Goal: Information Seeking & Learning: Learn about a topic

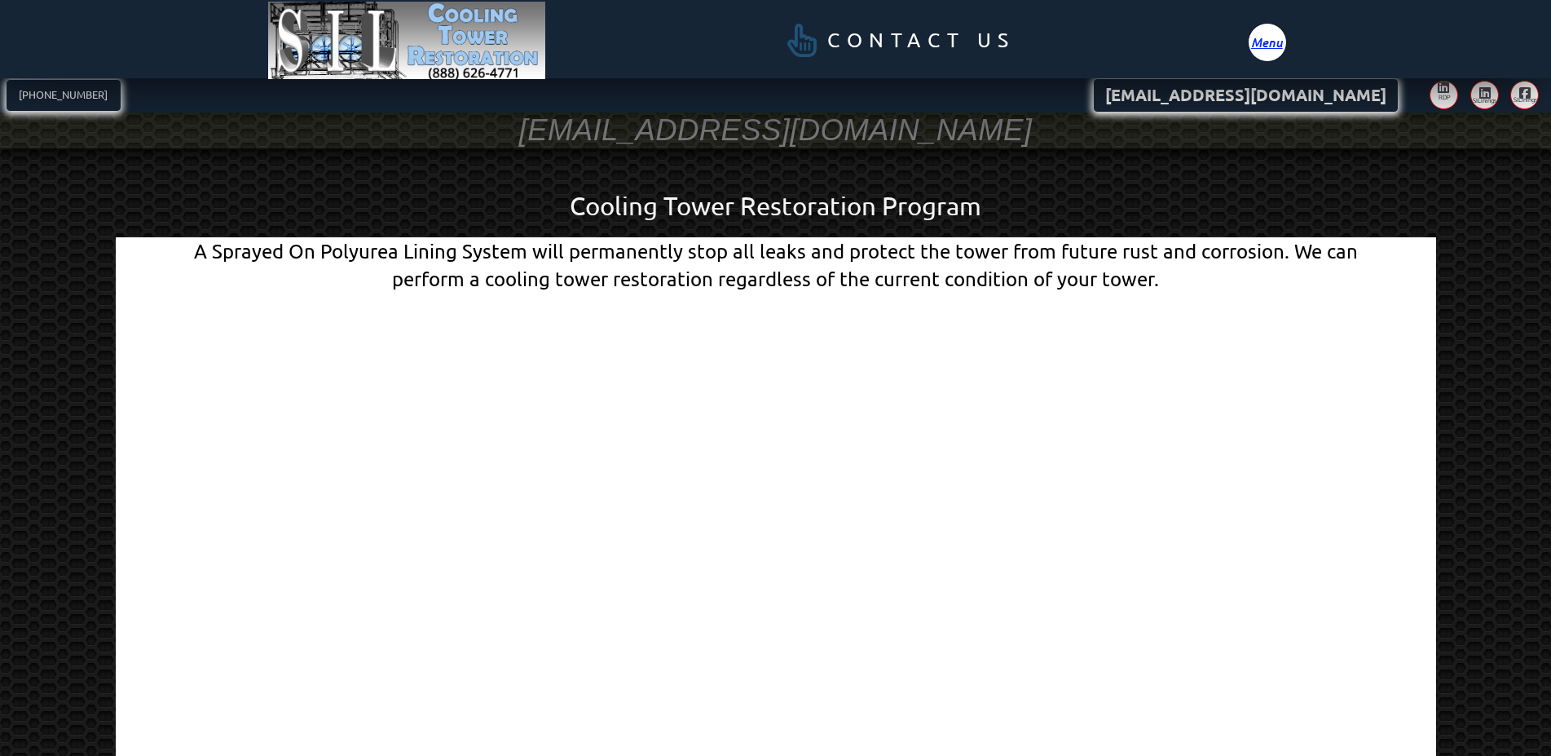
click at [1275, 40] on span "Menu" at bounding box center [1267, 42] width 32 height 12
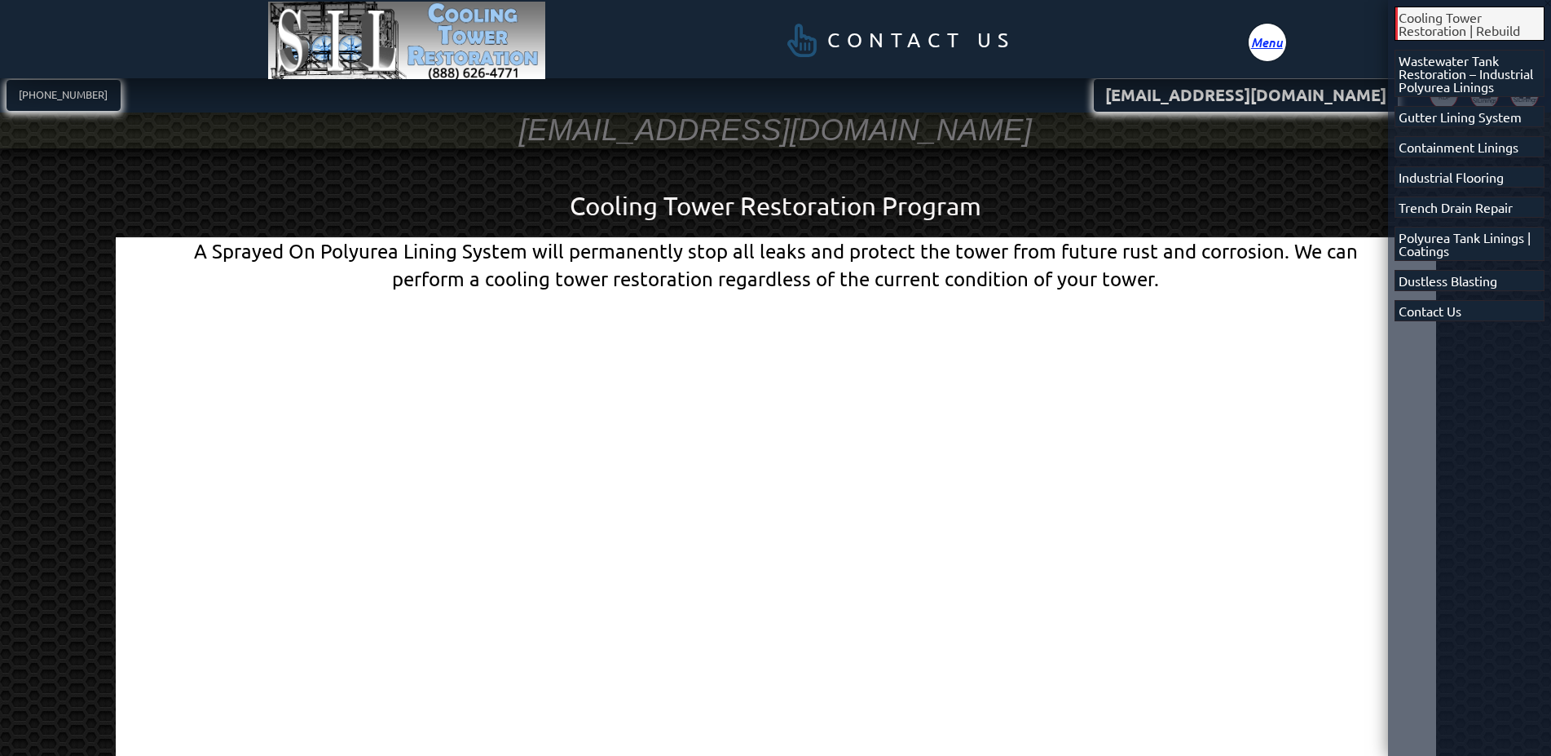
click at [1474, 16] on span "Cooling Tower Restoration | Rebuild" at bounding box center [1471, 24] width 145 height 26
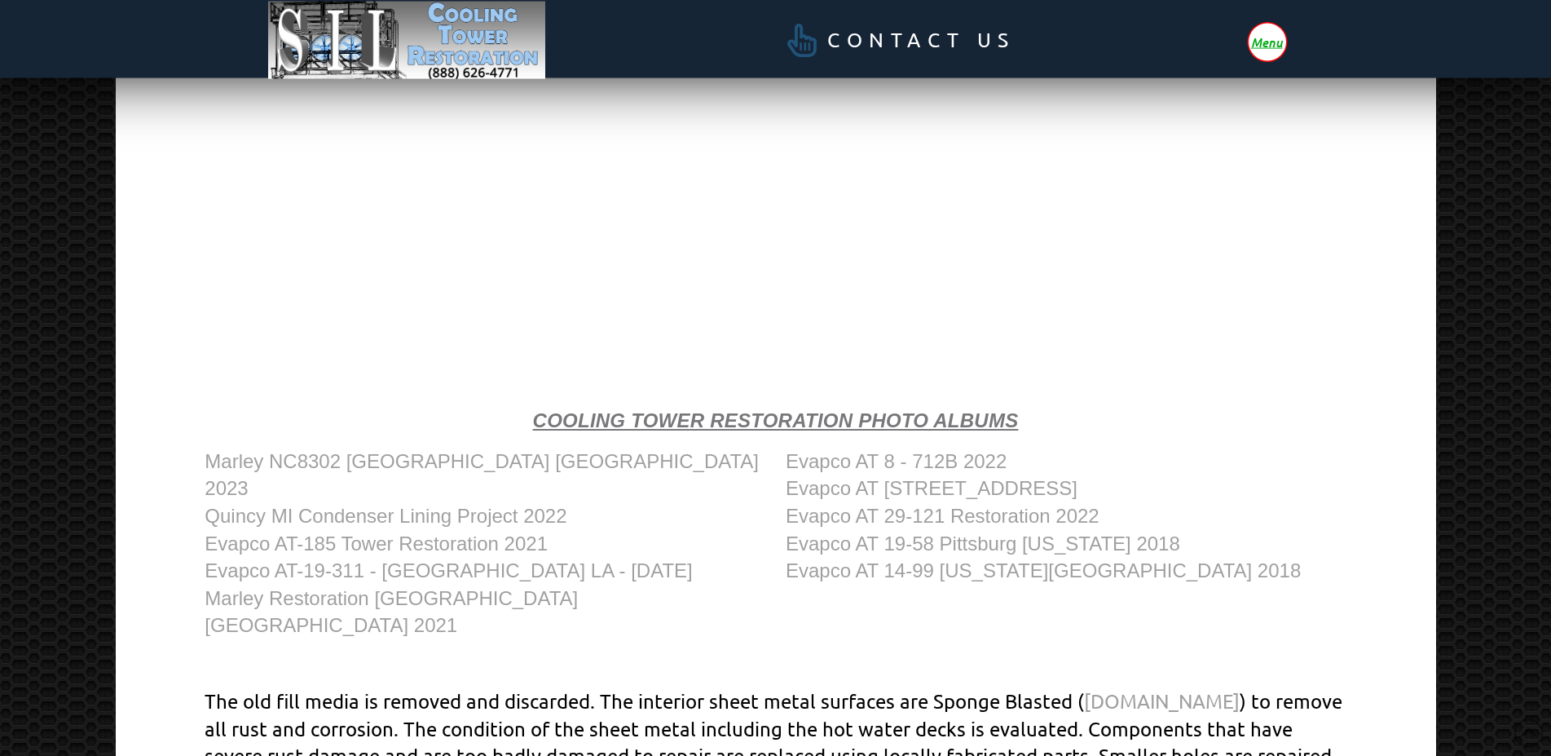
scroll to position [582, 0]
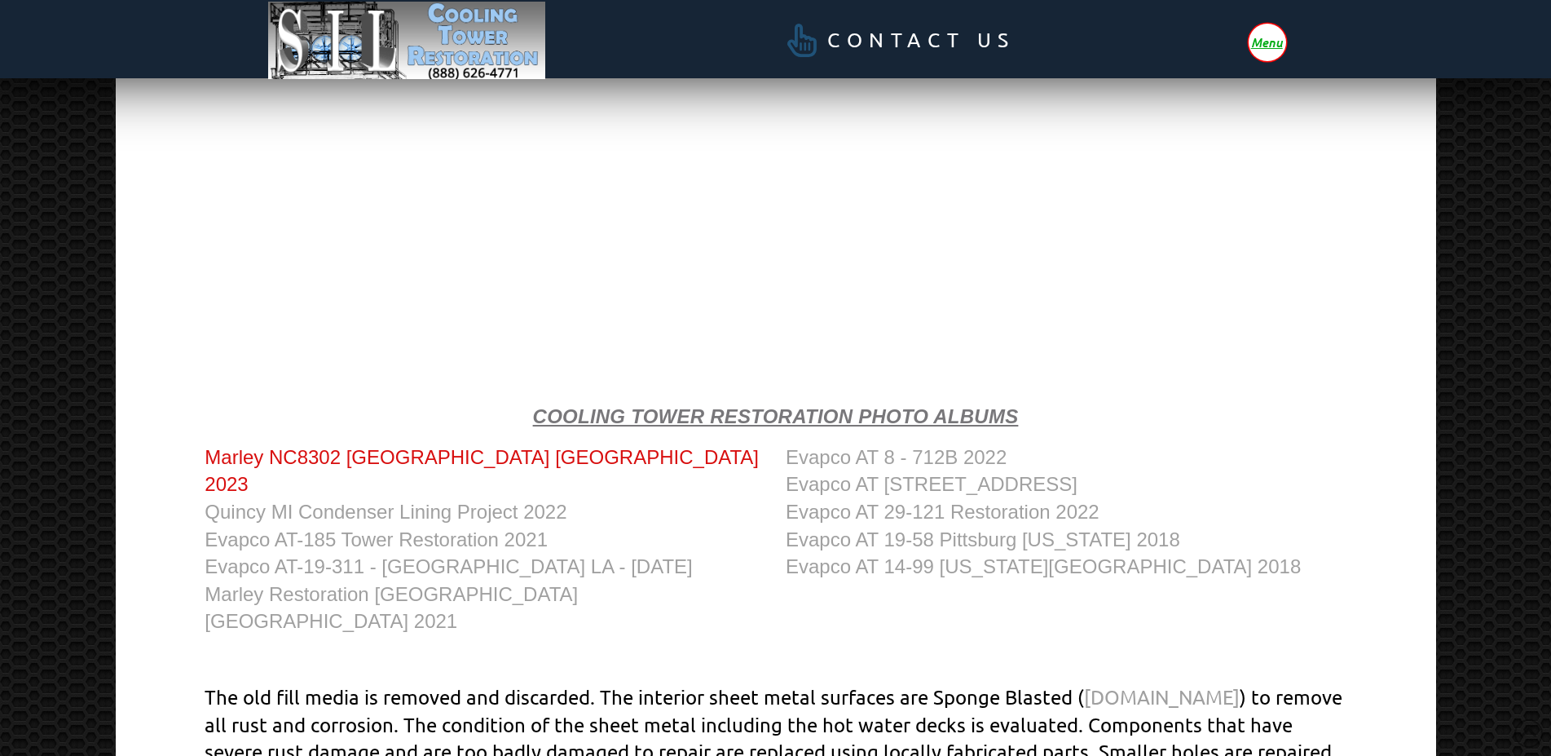
click at [400, 460] on link "Marley NC8302 [GEOGRAPHIC_DATA] [GEOGRAPHIC_DATA] 2023" at bounding box center [482, 471] width 554 height 50
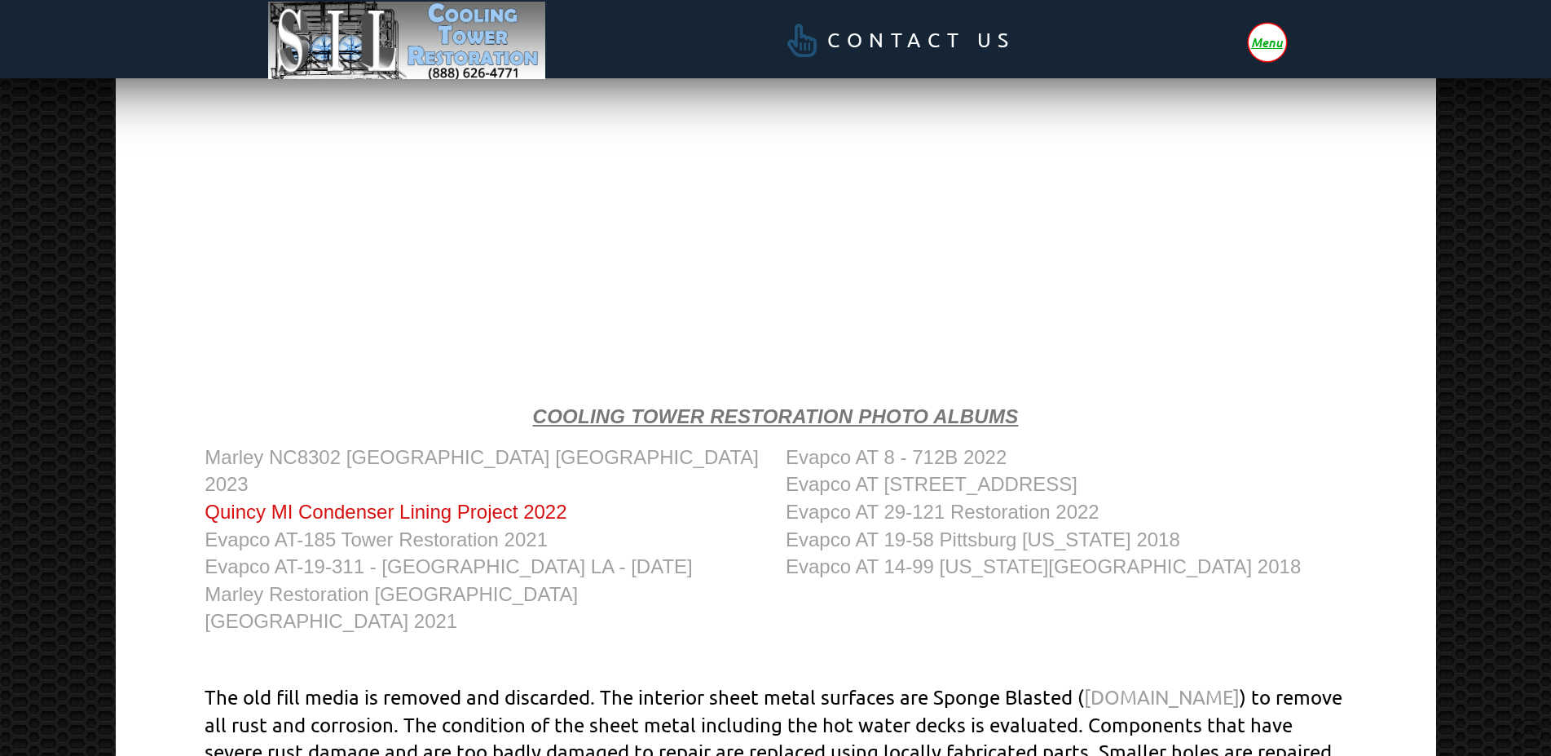
click at [416, 500] on link "Quincy MI Condenser Lining Project 2022" at bounding box center [386, 511] width 362 height 22
click at [430, 528] on link "Evapco AT-185 Tower Restoration 2021" at bounding box center [376, 539] width 343 height 22
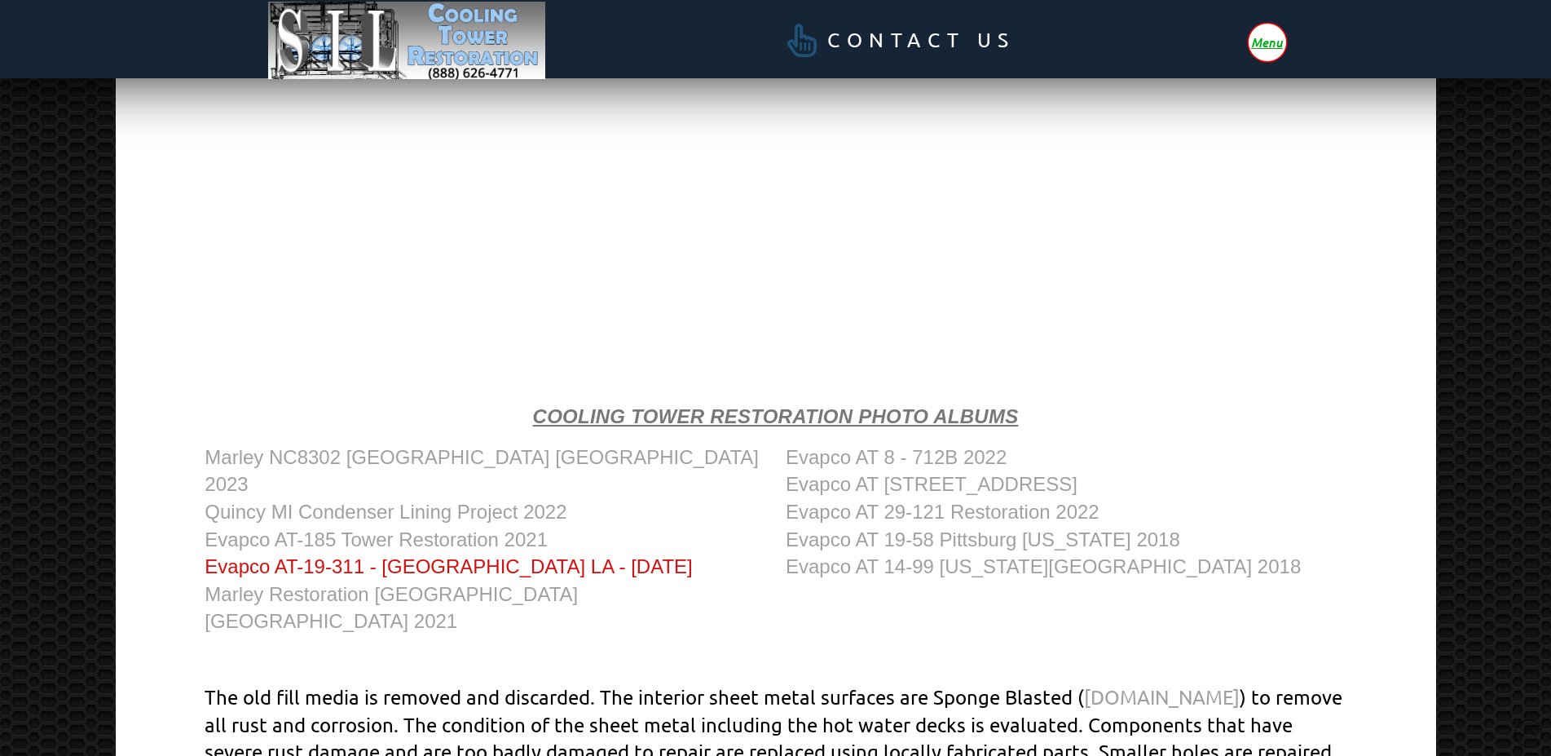
click at [399, 555] on link "Evapco AT-19-311 - [GEOGRAPHIC_DATA] LA - [DATE]" at bounding box center [448, 566] width 487 height 22
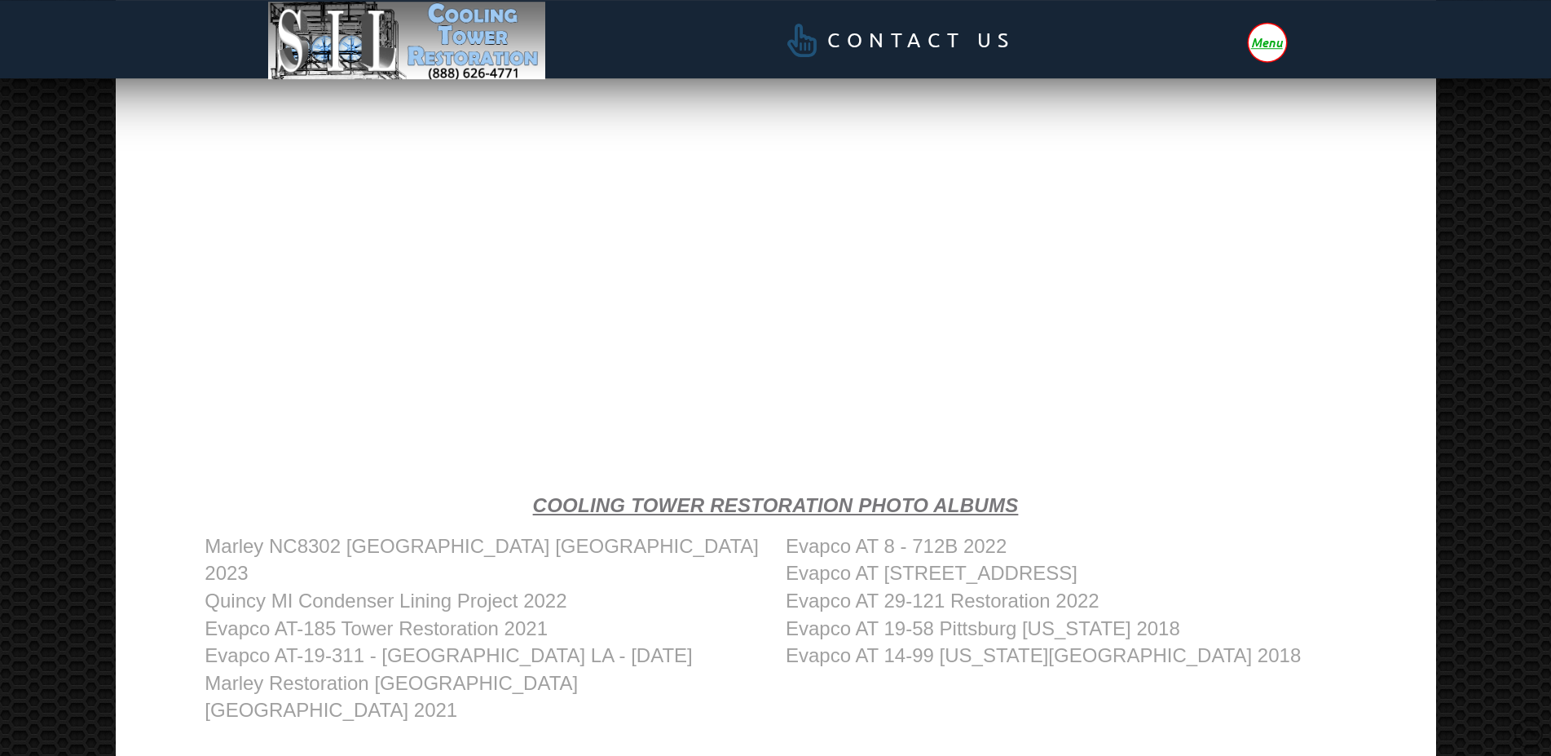
scroll to position [499, 0]
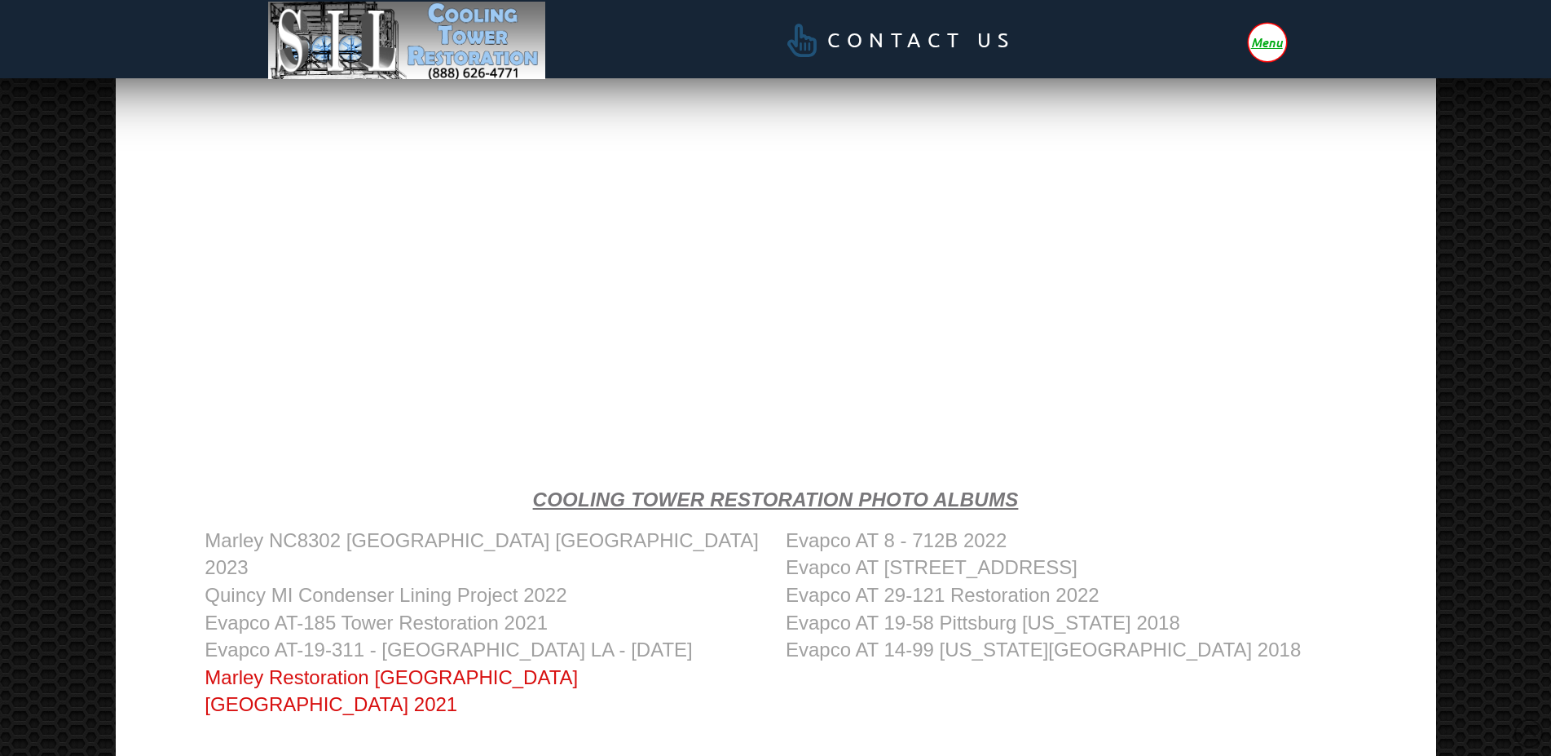
click at [306, 666] on link "Marley Restoration [GEOGRAPHIC_DATA] [GEOGRAPHIC_DATA] 2021" at bounding box center [391, 691] width 373 height 50
